Goal: Information Seeking & Learning: Learn about a topic

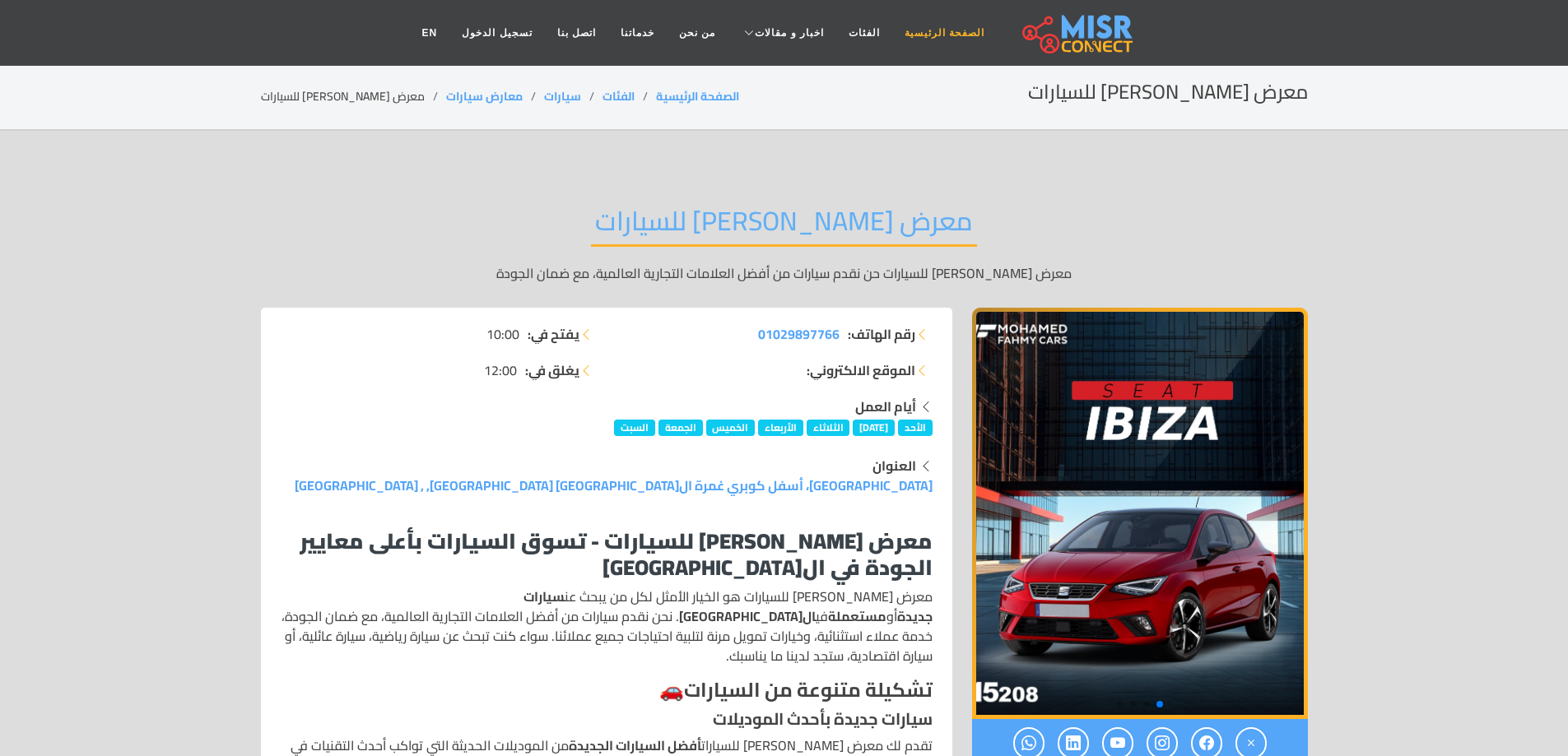
click at [907, 34] on link "الصفحة الرئيسية" at bounding box center [944, 32] width 104 height 31
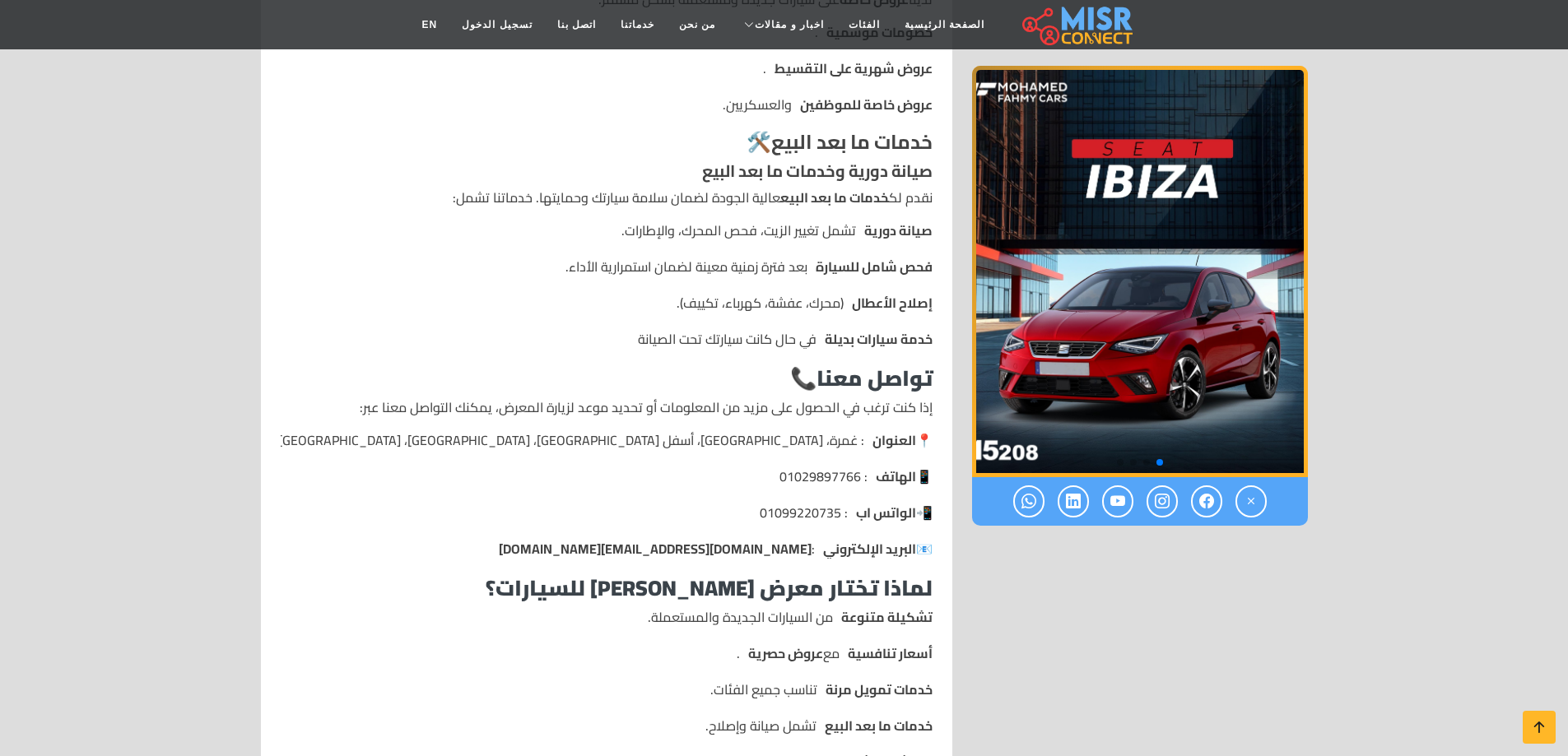
scroll to position [2057, 0]
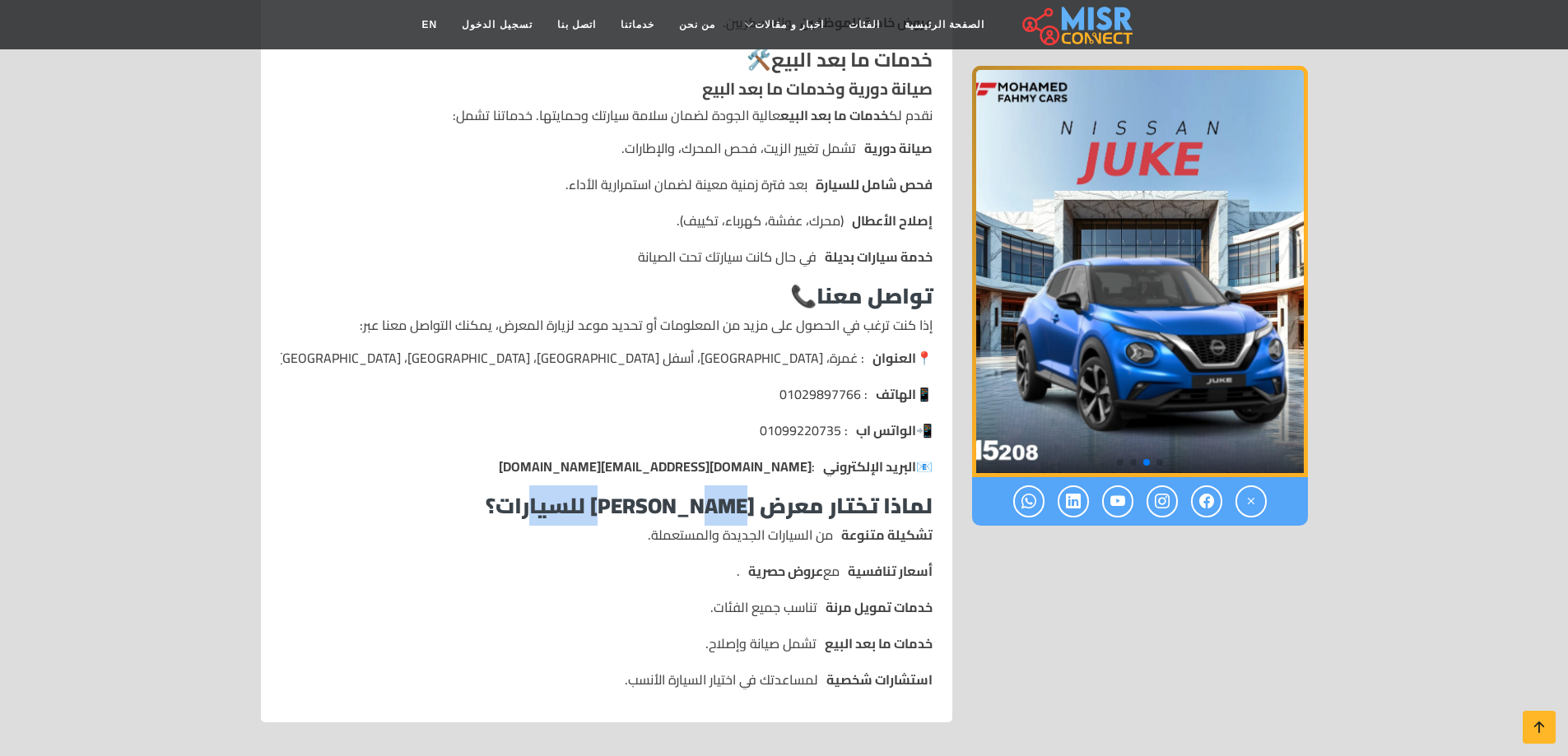
drag, startPoint x: 528, startPoint y: 485, endPoint x: 635, endPoint y: 483, distance: 107.0
click at [635, 485] on strong "لماذا تختار معرض [PERSON_NAME] للسيارات؟" at bounding box center [709, 505] width 447 height 41
click at [685, 597] on li "خدمات تمويل مرنة تناسب جميع الفئات." at bounding box center [607, 607] width 652 height 20
drag, startPoint x: 699, startPoint y: 597, endPoint x: 736, endPoint y: 573, distance: 44.1
click at [774, 597] on li "خدمات تمويل مرنة تناسب جميع الفئات." at bounding box center [607, 607] width 652 height 20
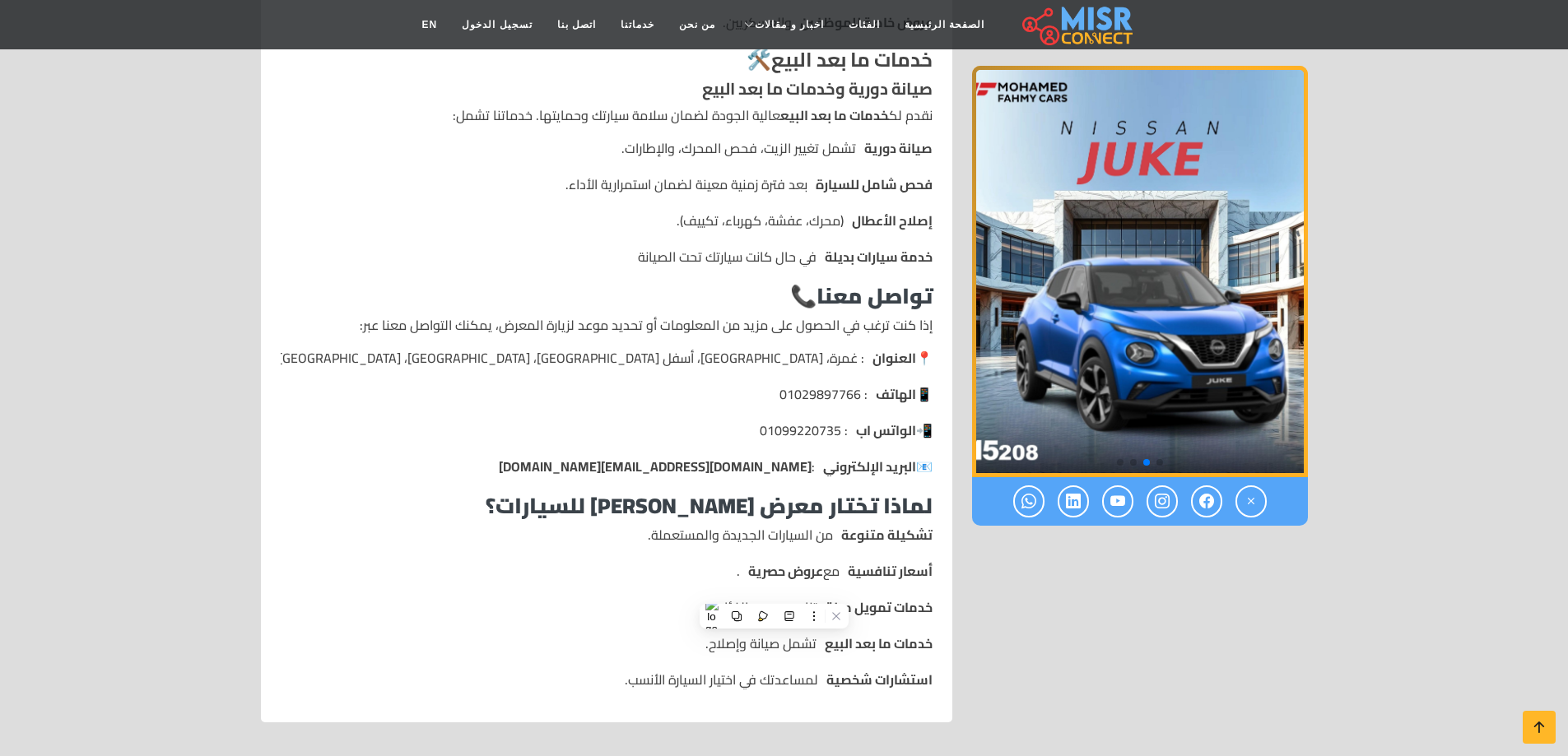
click at [711, 561] on li "أسعار تنافسية مع عروض حصرية ." at bounding box center [607, 571] width 652 height 20
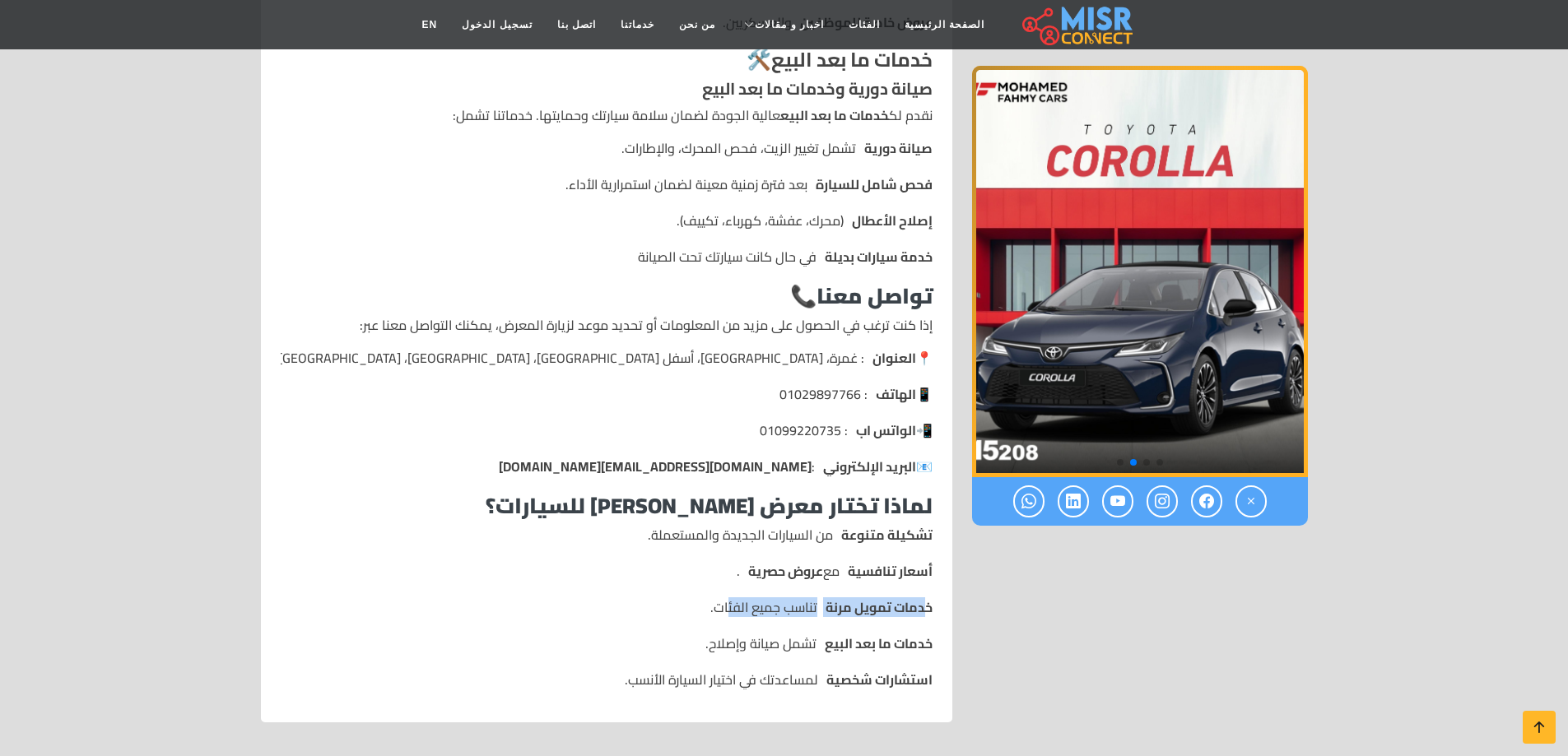
drag, startPoint x: 925, startPoint y: 585, endPoint x: 731, endPoint y: 596, distance: 194.3
click at [731, 597] on li "خدمات تمويل مرنة تناسب جميع الفئات." at bounding box center [607, 607] width 652 height 20
click at [675, 597] on li "خدمات تمويل مرنة تناسب جميع الفئات." at bounding box center [607, 607] width 652 height 20
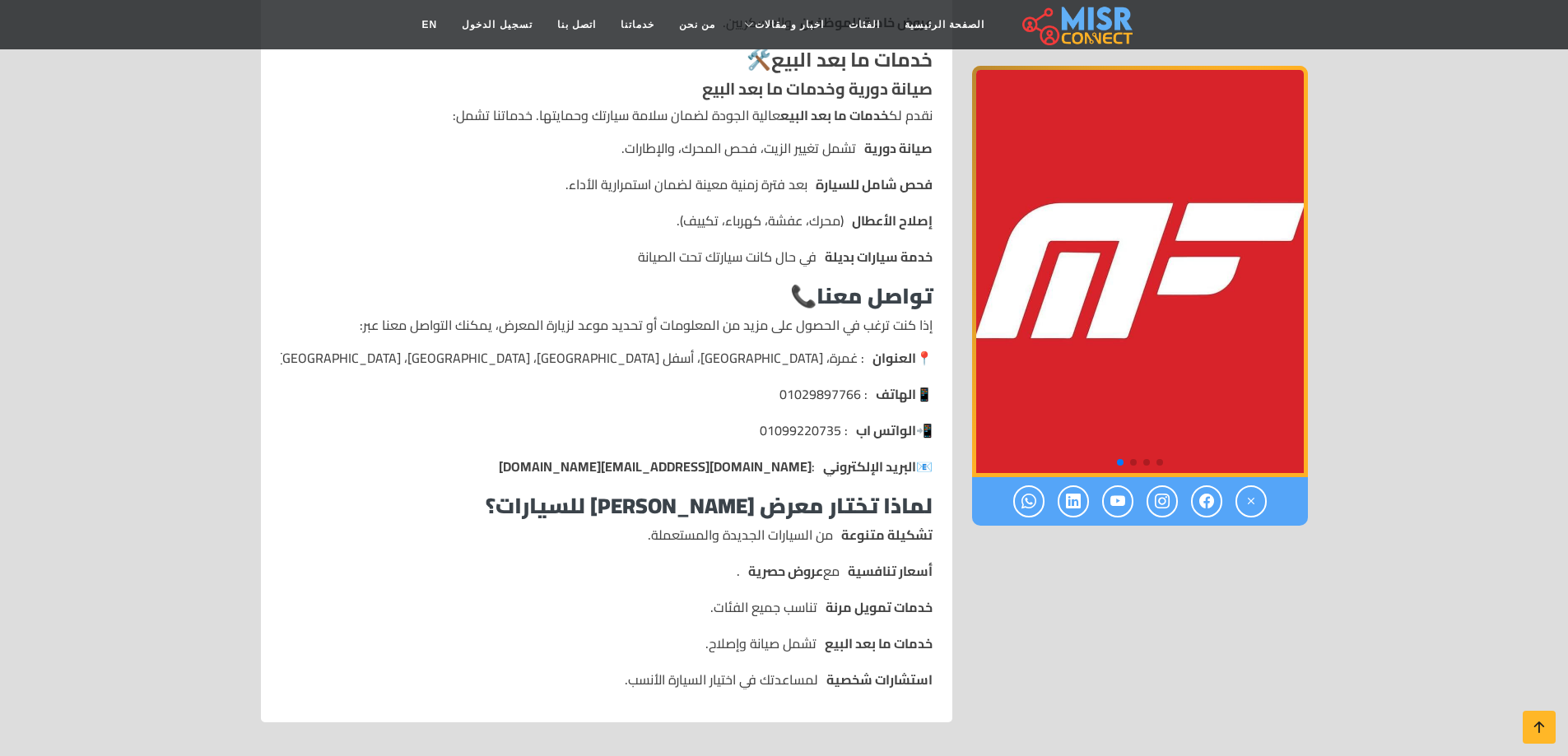
drag, startPoint x: 678, startPoint y: 582, endPoint x: 690, endPoint y: 591, distance: 15.0
click at [690, 597] on li "خدمات تمويل مرنة تناسب جميع الفئات." at bounding box center [607, 607] width 652 height 20
drag, startPoint x: 657, startPoint y: 590, endPoint x: 713, endPoint y: 603, distance: 57.5
click at [657, 597] on li "خدمات تمويل مرنة تناسب جميع الفئات." at bounding box center [607, 607] width 652 height 20
drag, startPoint x: 703, startPoint y: 592, endPoint x: 905, endPoint y: 613, distance: 203.1
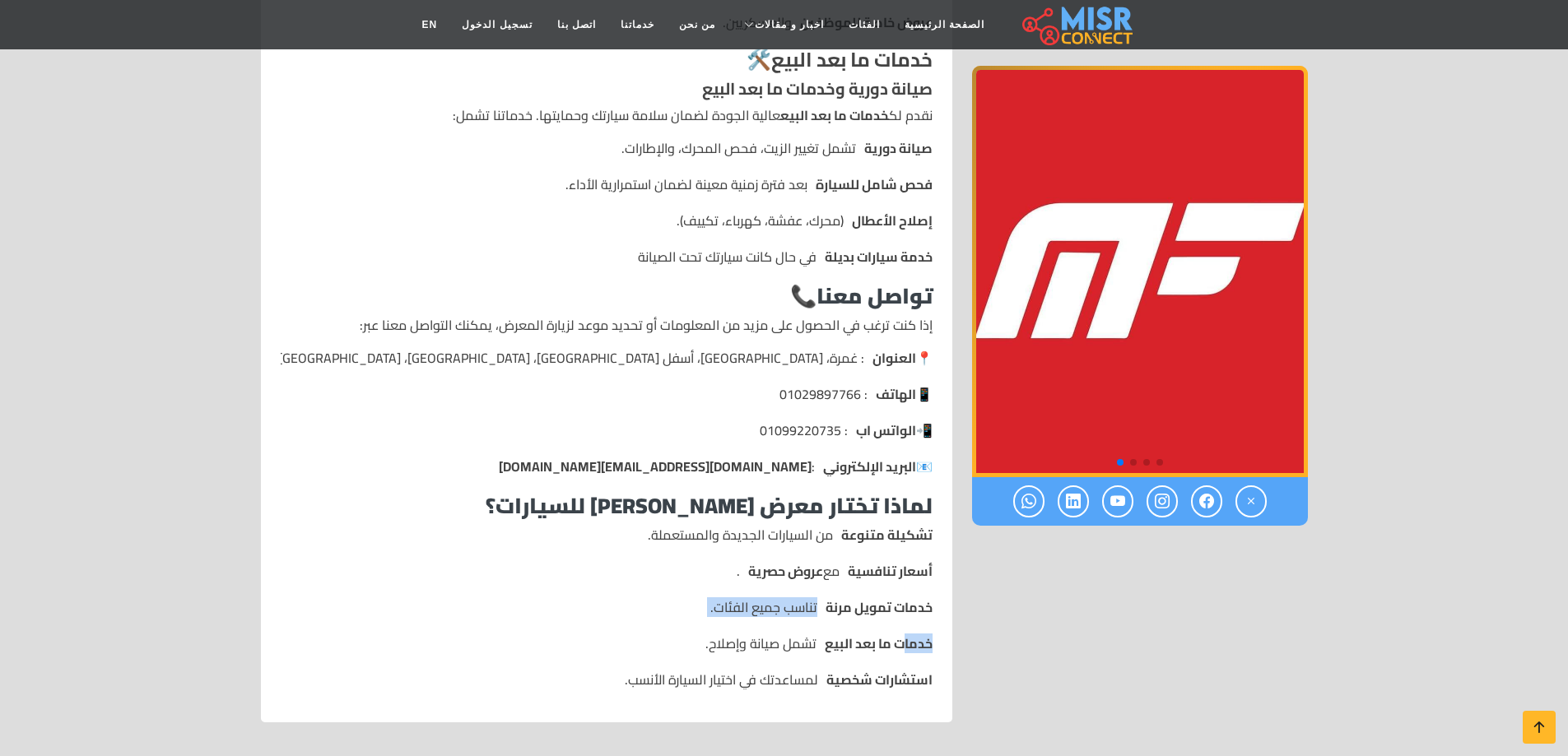
click at [905, 613] on ul "تشكيلة متنوعة من السيارات الجديدة والمستعملة. أسعار تنافسية مع عروض حصرية . خدم…" at bounding box center [607, 607] width 652 height 165
click at [907, 597] on strong "خدمات تمويل مرنة" at bounding box center [878, 607] width 107 height 20
drag, startPoint x: 938, startPoint y: 589, endPoint x: 717, endPoint y: 588, distance: 221.0
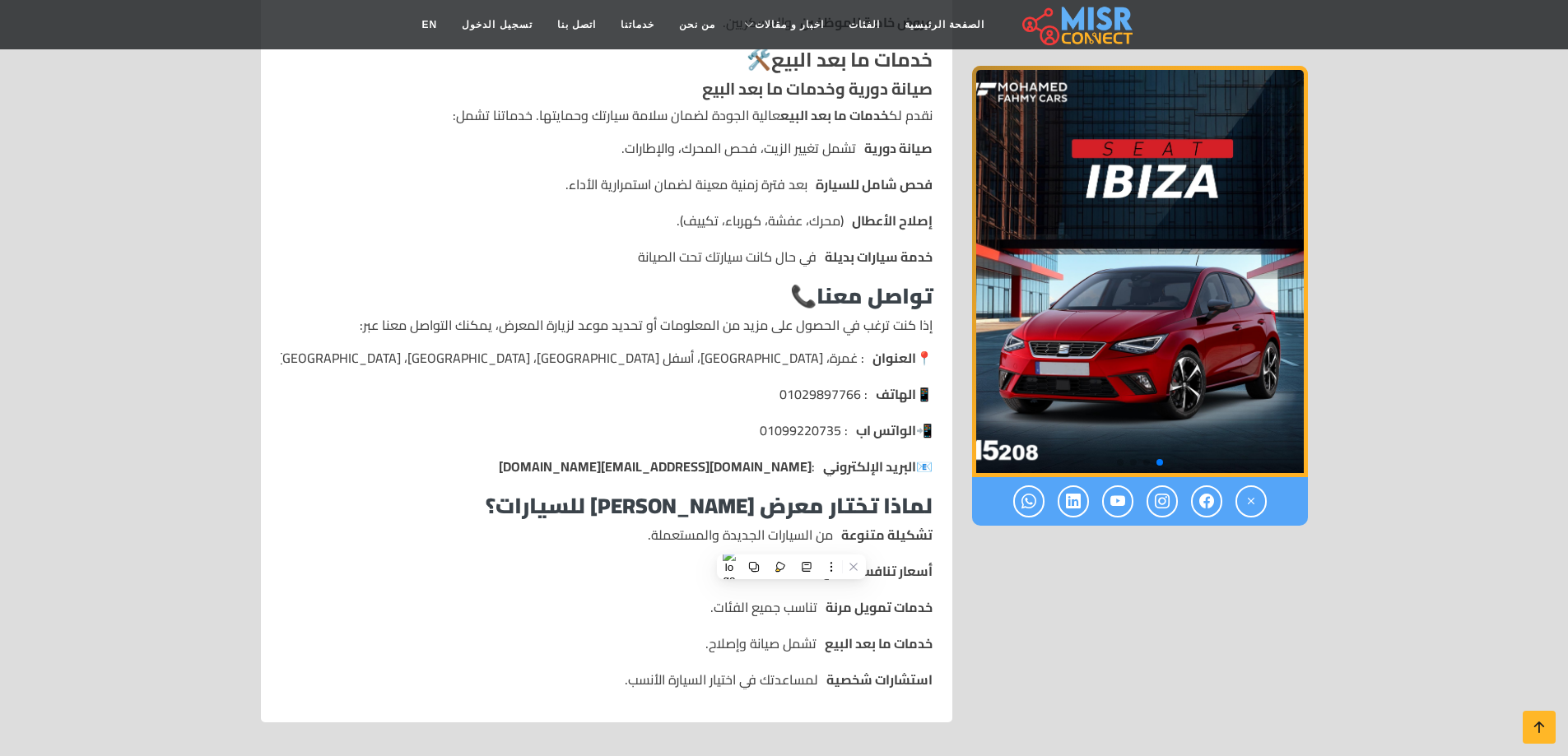
click at [644, 385] on ul "📍 العنوان : غمرة، [GEOGRAPHIC_DATA]، [GEOGRAPHIC_DATA]، [GEOGRAPHIC_DATA]، [GEO…" at bounding box center [607, 413] width 652 height 129
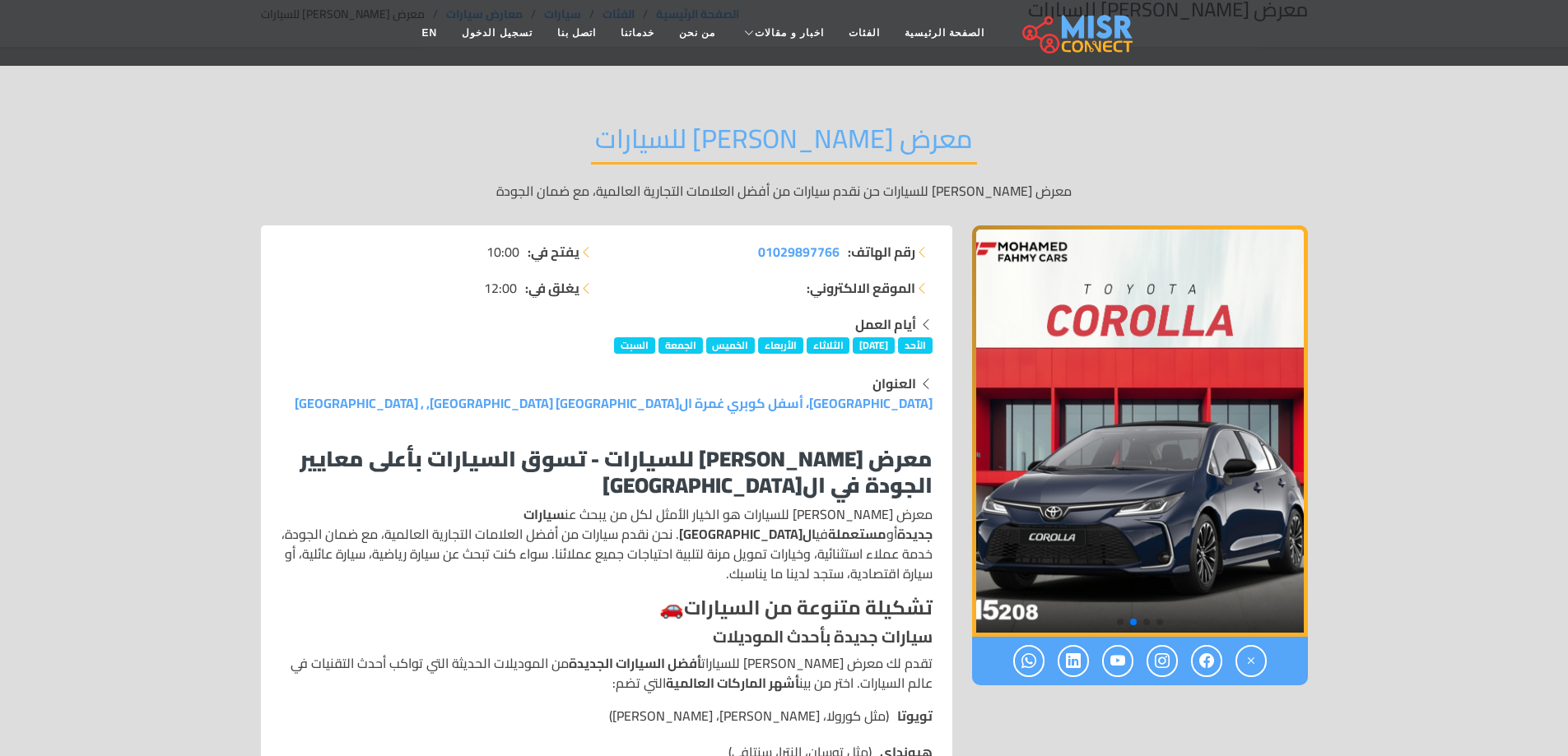
scroll to position [0, 0]
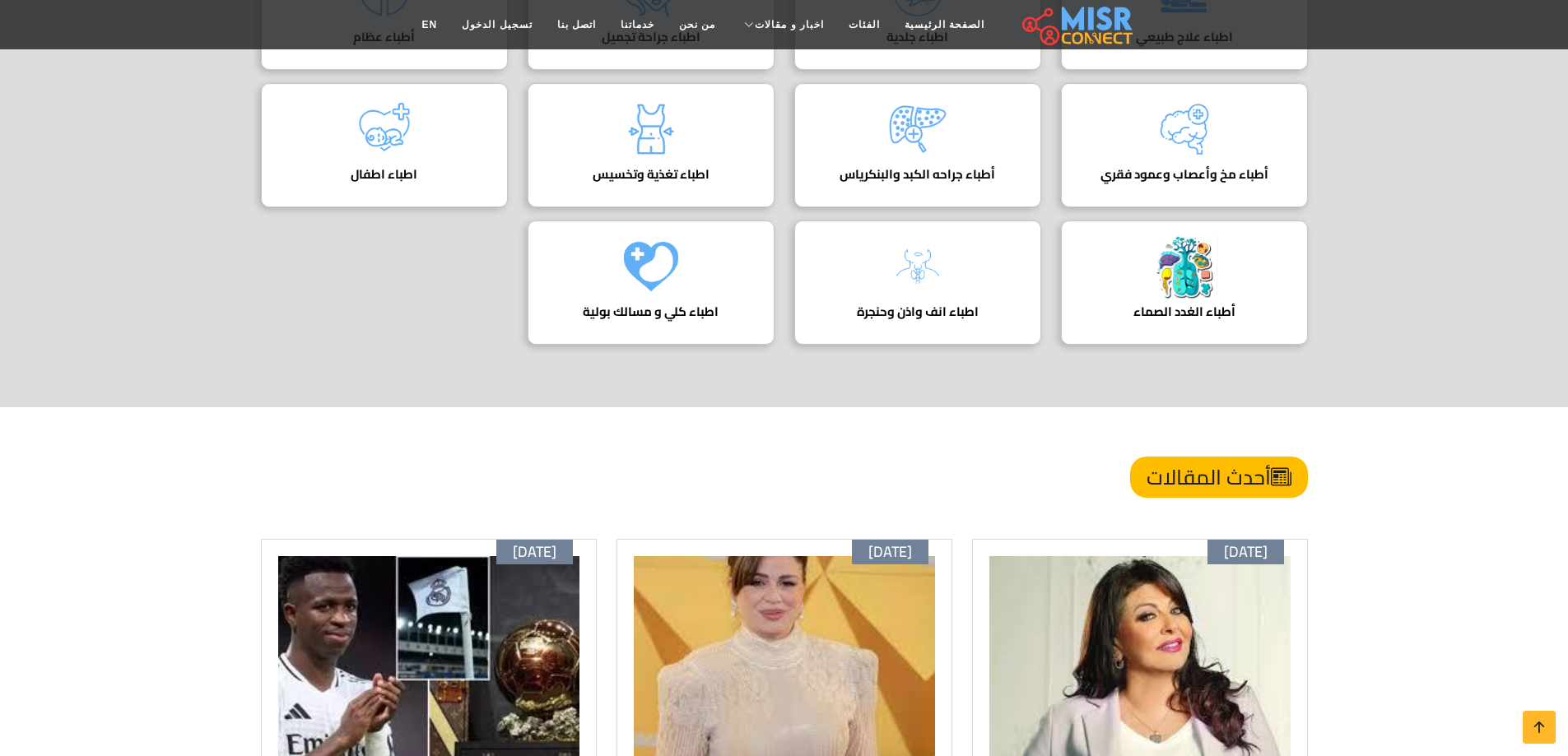
scroll to position [165, 0]
